Goal: Information Seeking & Learning: Learn about a topic

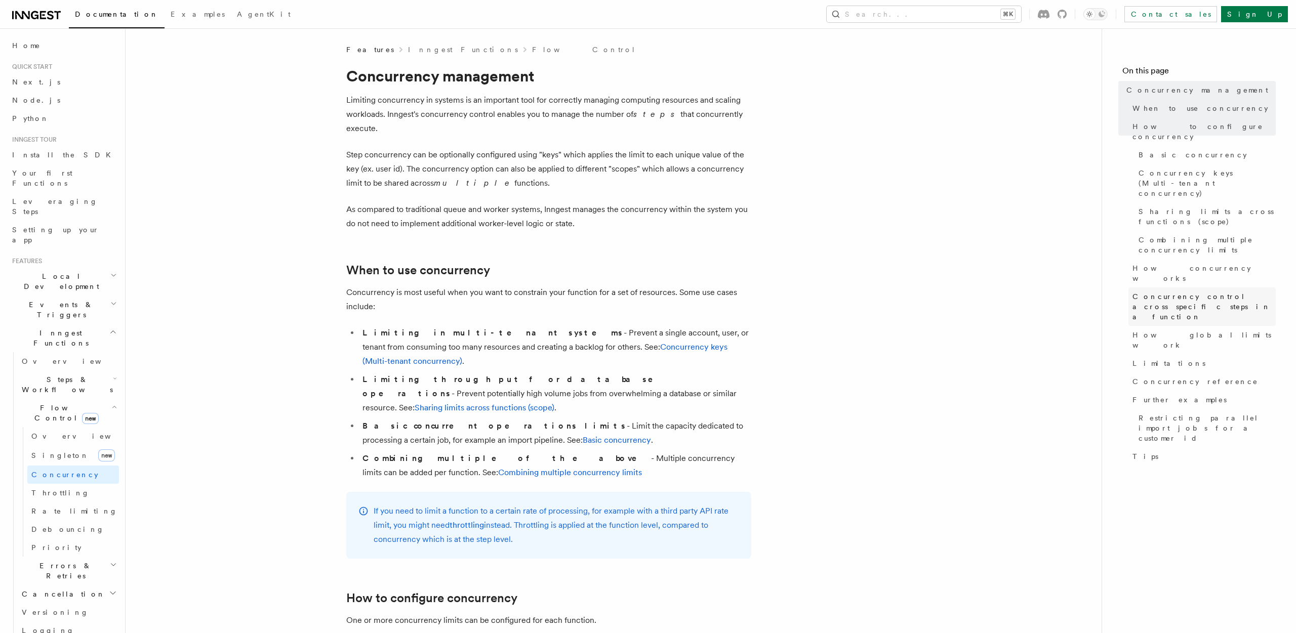
click at [1190, 292] on span "Concurrency control across specific steps in a function" at bounding box center [1204, 307] width 143 height 30
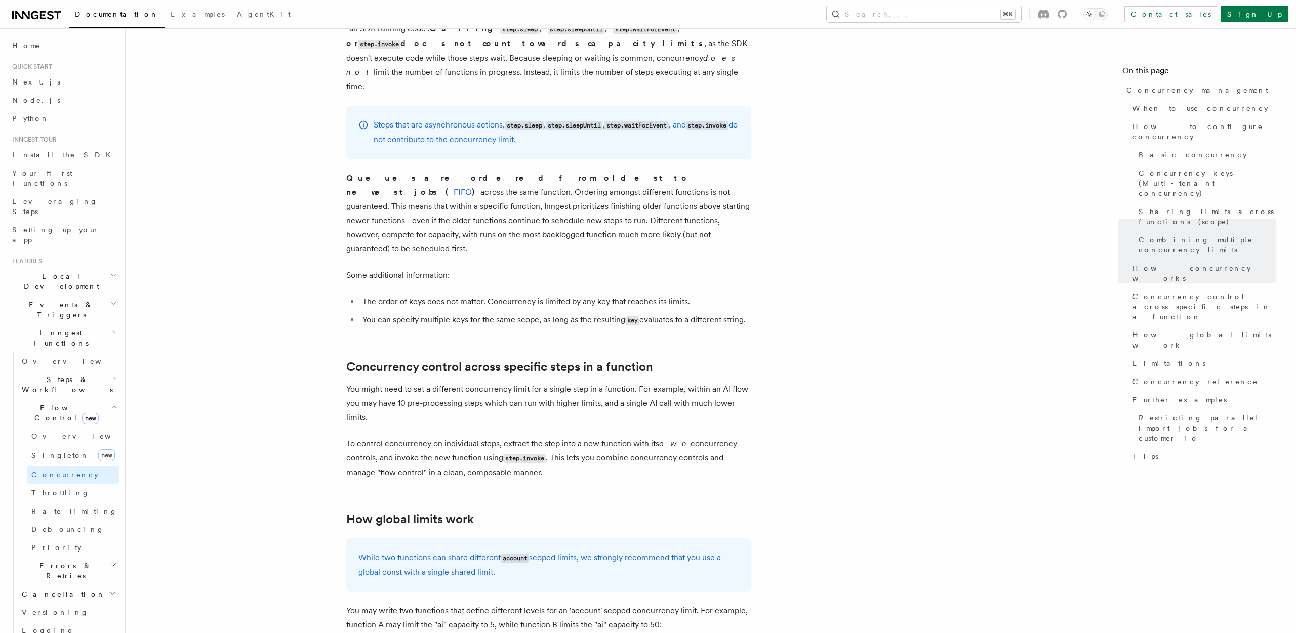
scroll to position [2186, 0]
click at [493, 438] on p "To control concurrency on individual steps, extract the step into a new functio…" at bounding box center [548, 459] width 405 height 43
click at [489, 438] on p "To control concurrency on individual steps, extract the step into a new functio…" at bounding box center [548, 459] width 405 height 43
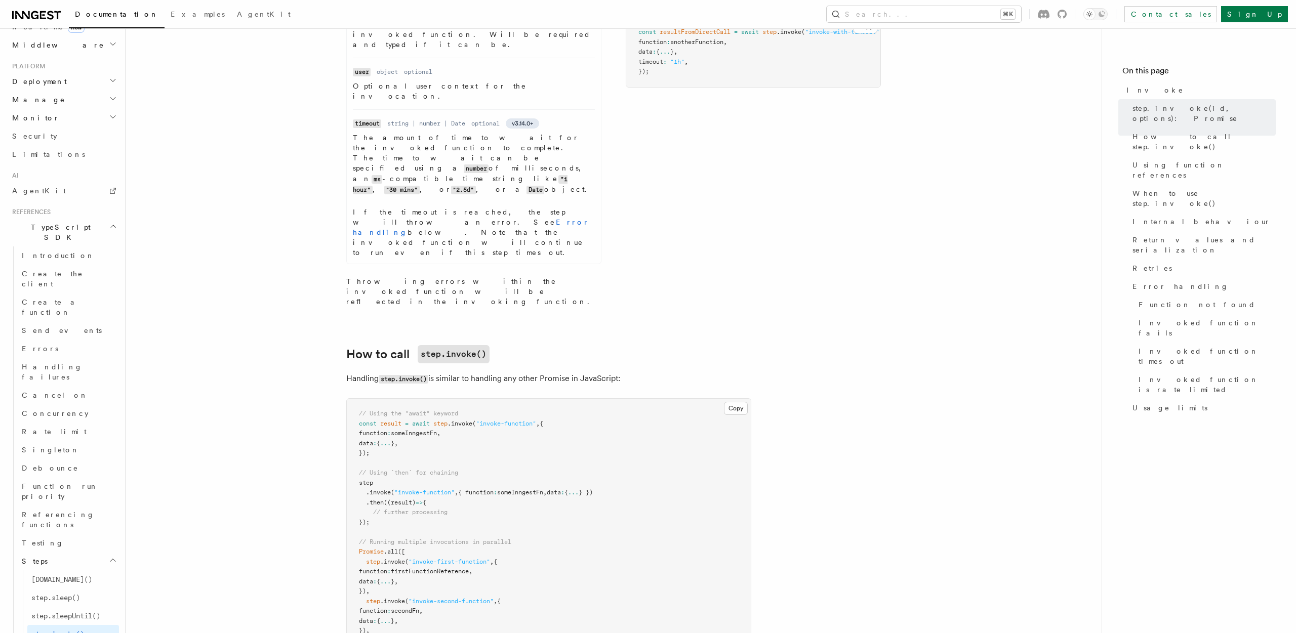
scroll to position [649, 0]
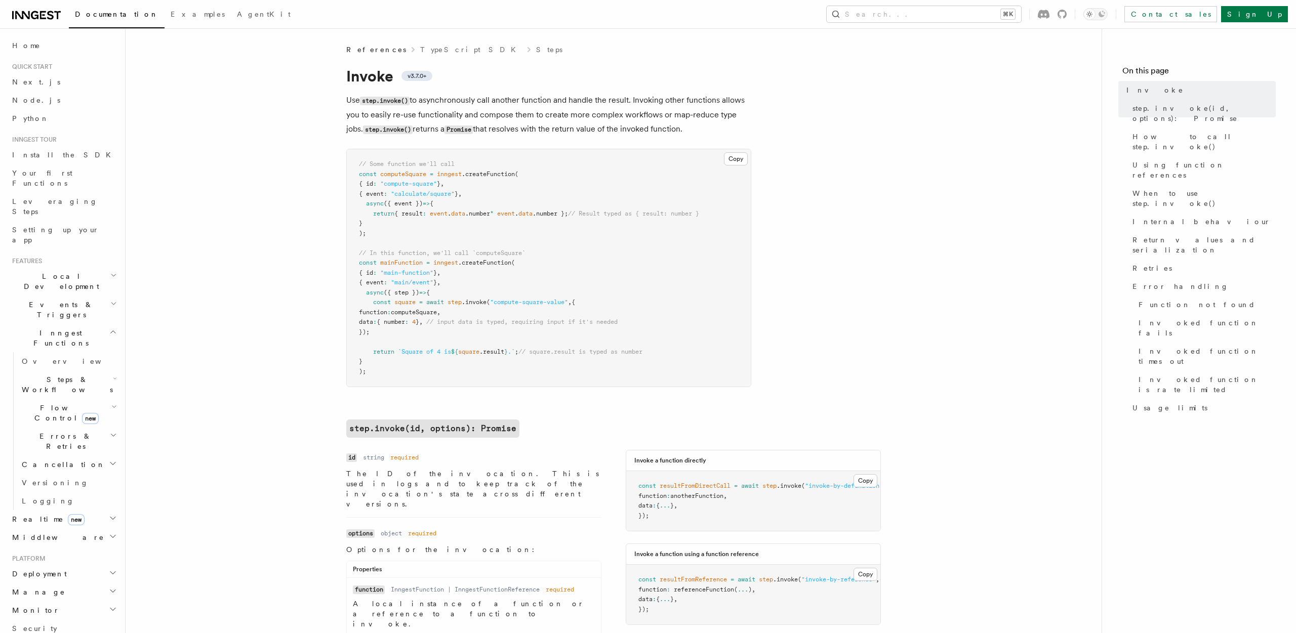
click at [101, 371] on h2 "Steps & Workflows" at bounding box center [68, 385] width 101 height 28
click at [76, 621] on link "Parallel steps" at bounding box center [73, 630] width 92 height 18
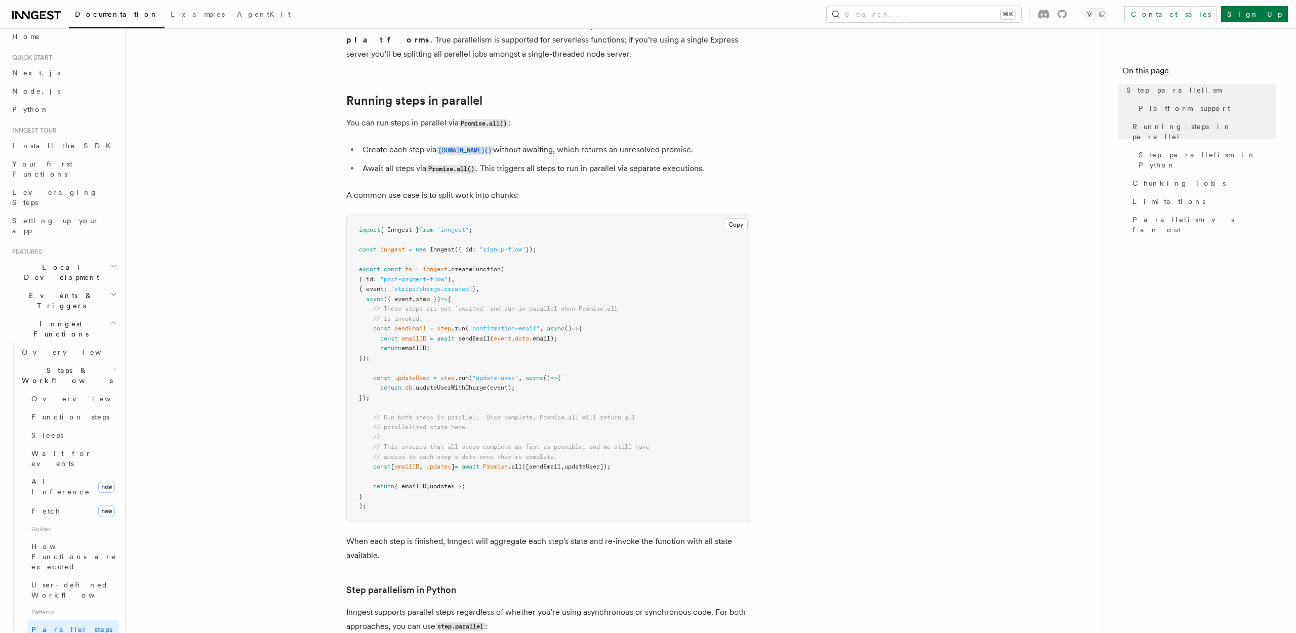
scroll to position [195, 0]
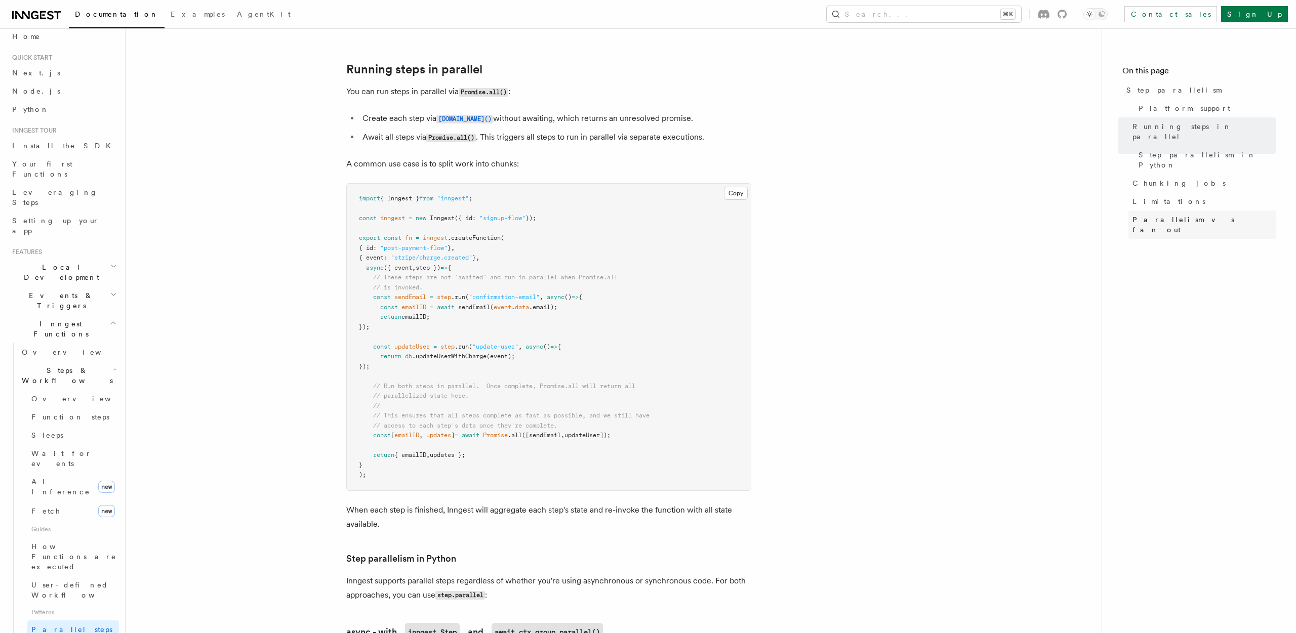
click at [1165, 215] on span "Parallelism vs fan-out" at bounding box center [1204, 225] width 143 height 20
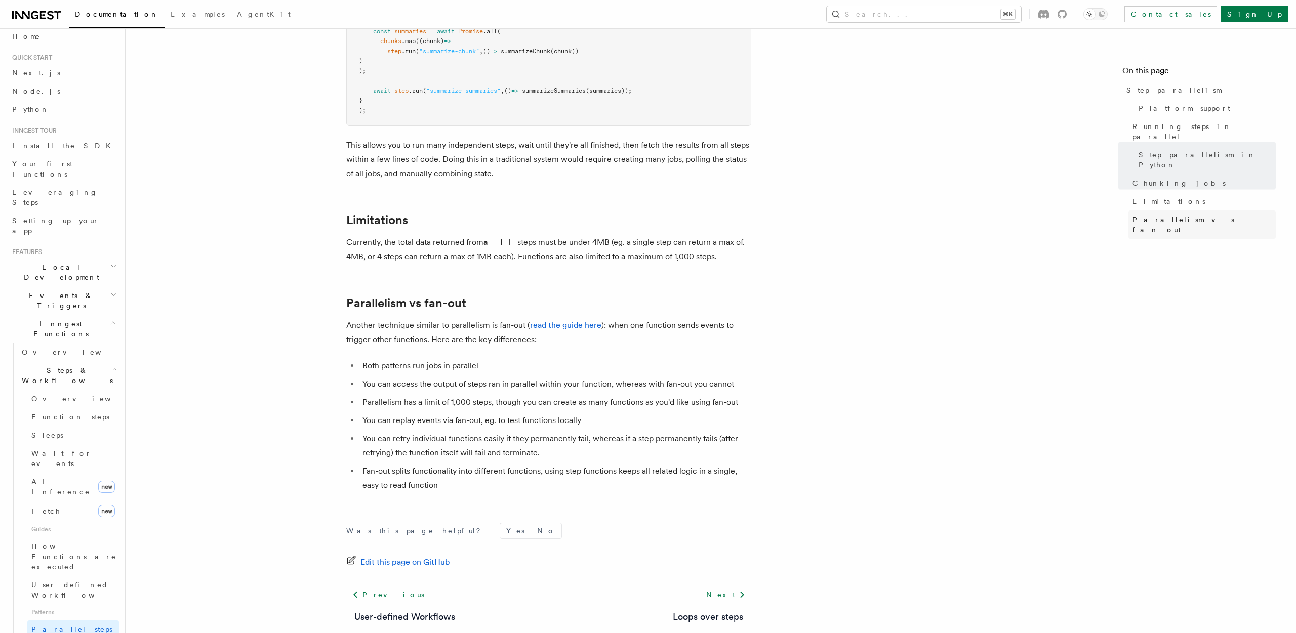
scroll to position [1655, 0]
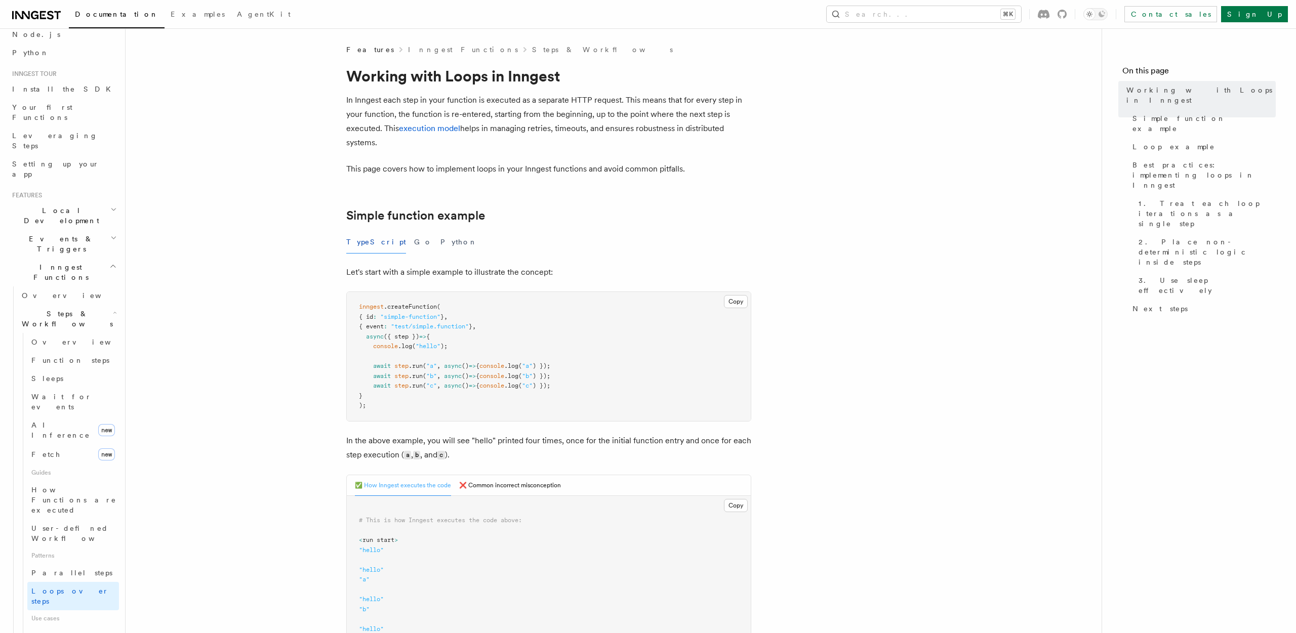
scroll to position [67, 0]
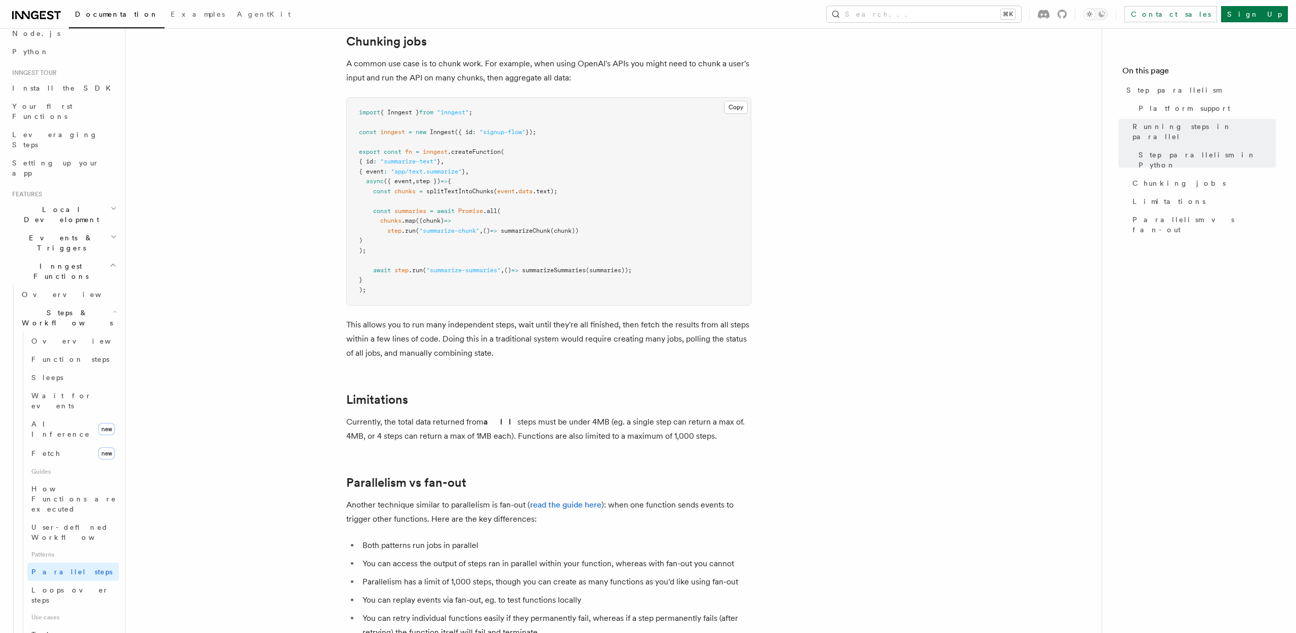
scroll to position [1655, 0]
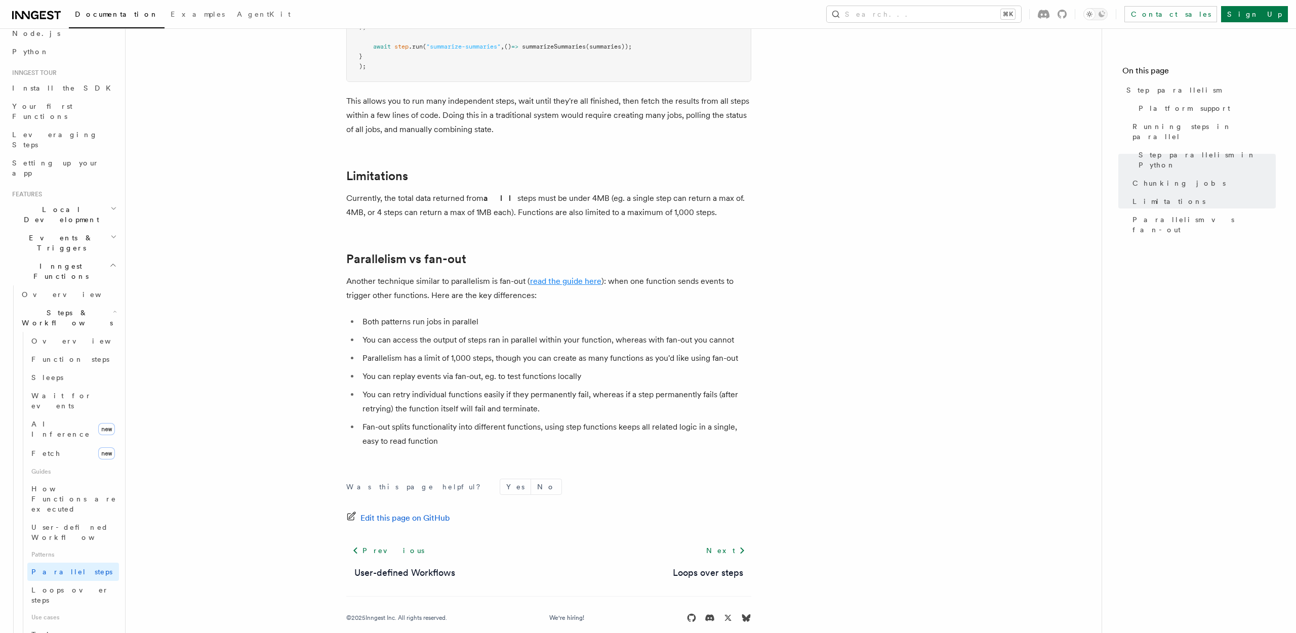
click at [555, 276] on link "read the guide here" at bounding box center [565, 281] width 71 height 10
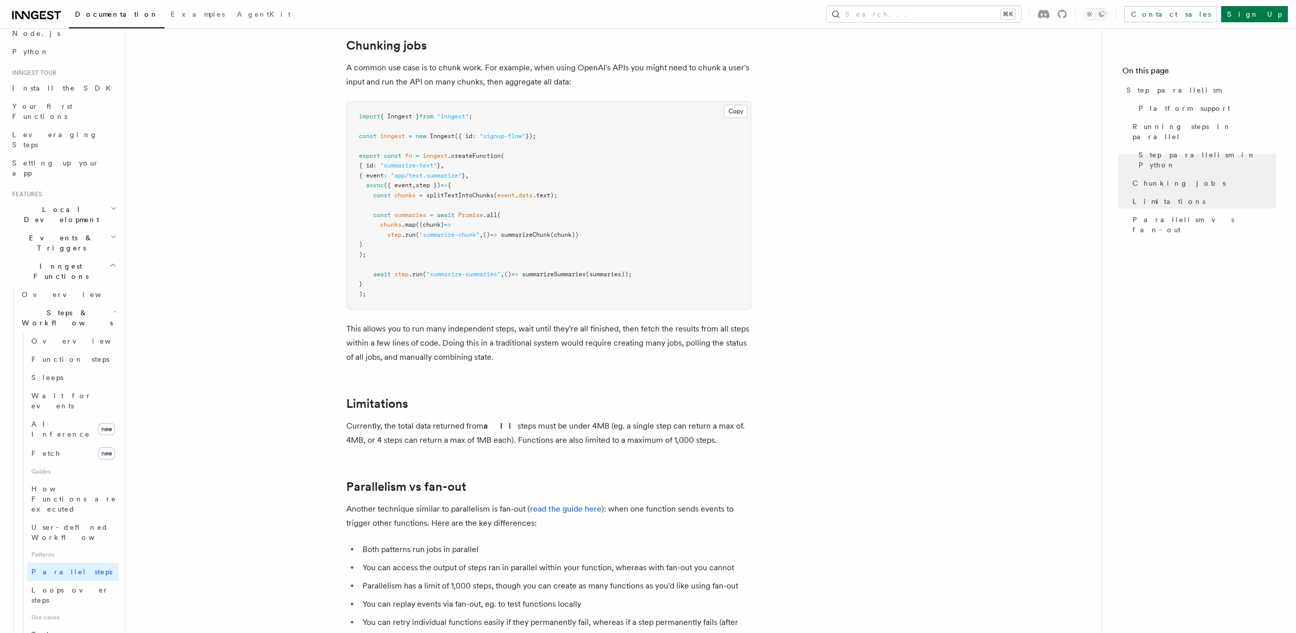
scroll to position [1426, 0]
